Goal: Manage account settings

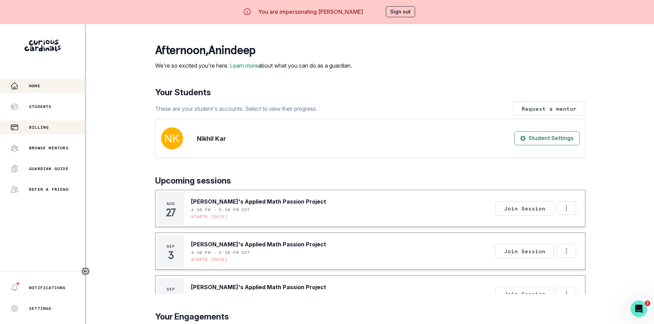
click at [56, 128] on div "Billing" at bounding box center [47, 127] width 74 height 8
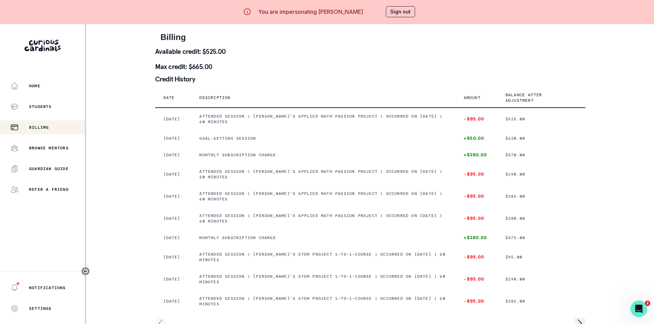
click at [404, 12] on button "Sign out" at bounding box center [400, 11] width 29 height 11
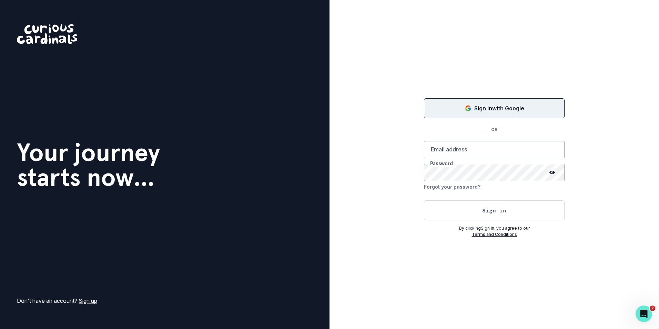
click at [462, 108] on div "Sign in with Google" at bounding box center [494, 108] width 123 height 8
